Goal: Navigation & Orientation: Go to known website

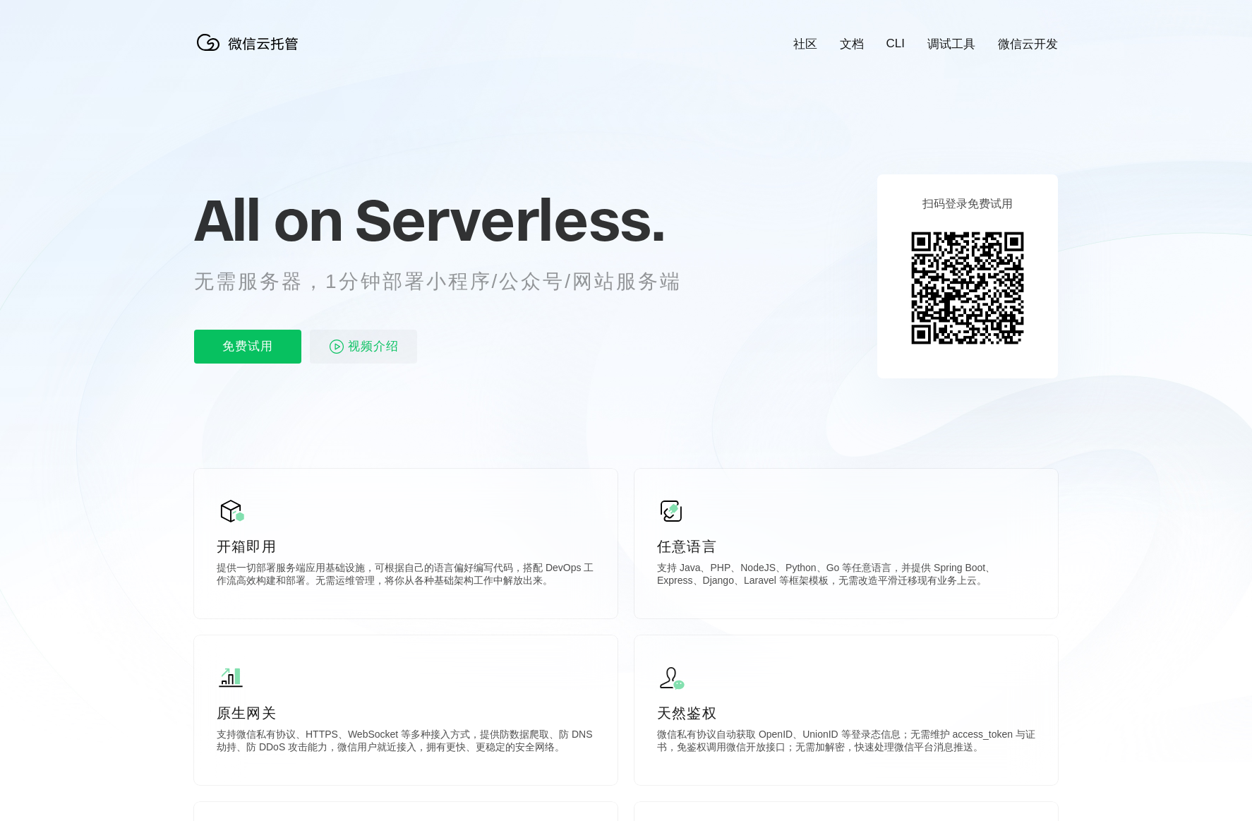
scroll to position [0, 2510]
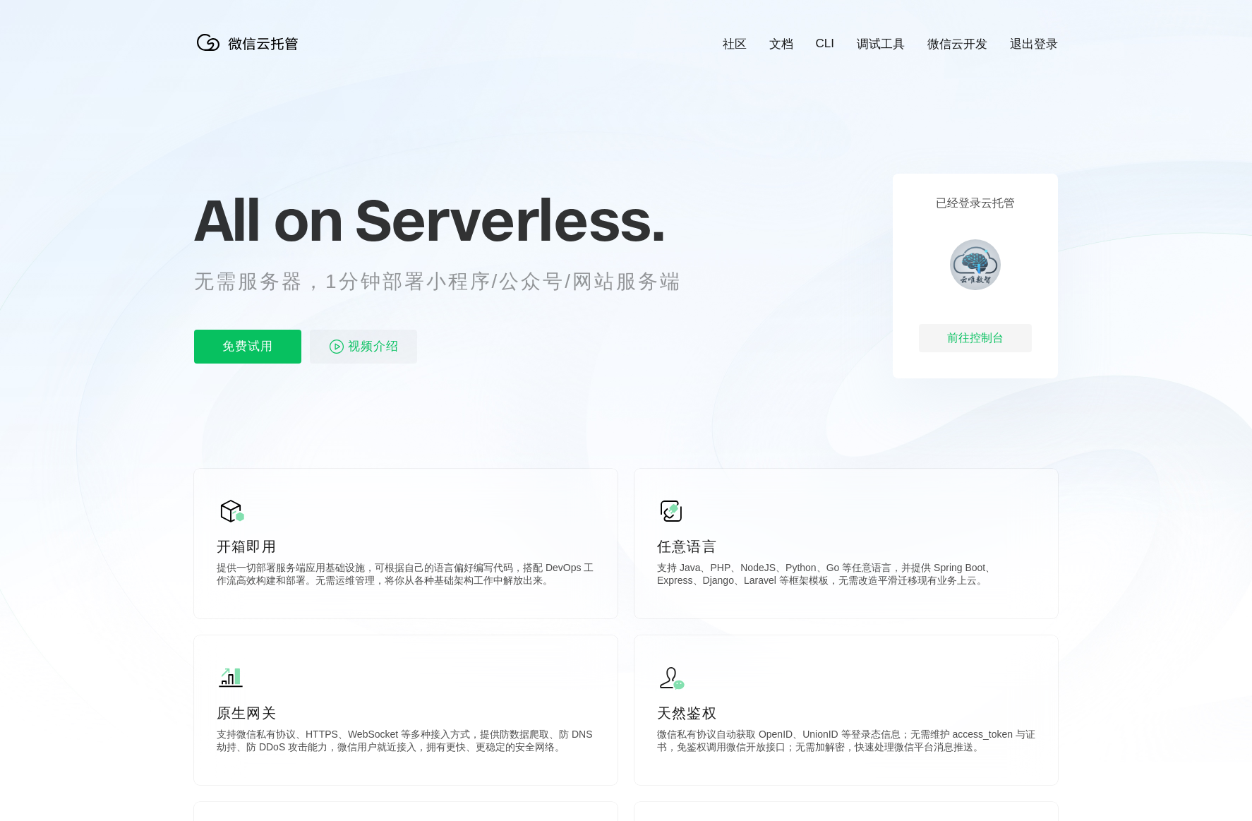
scroll to position [0, 2510]
click at [970, 334] on div "前往控制台" at bounding box center [975, 338] width 113 height 28
